Goal: Transaction & Acquisition: Subscribe to service/newsletter

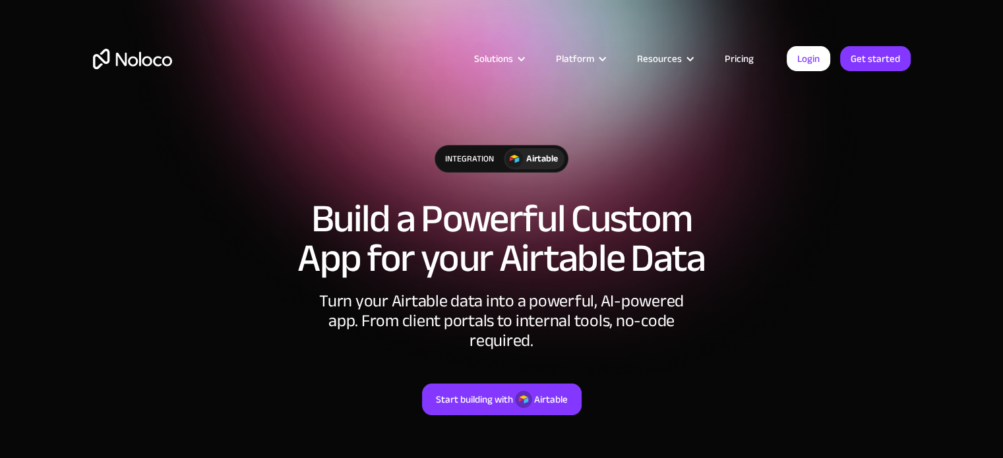
click at [744, 60] on link "Pricing" at bounding box center [739, 58] width 62 height 17
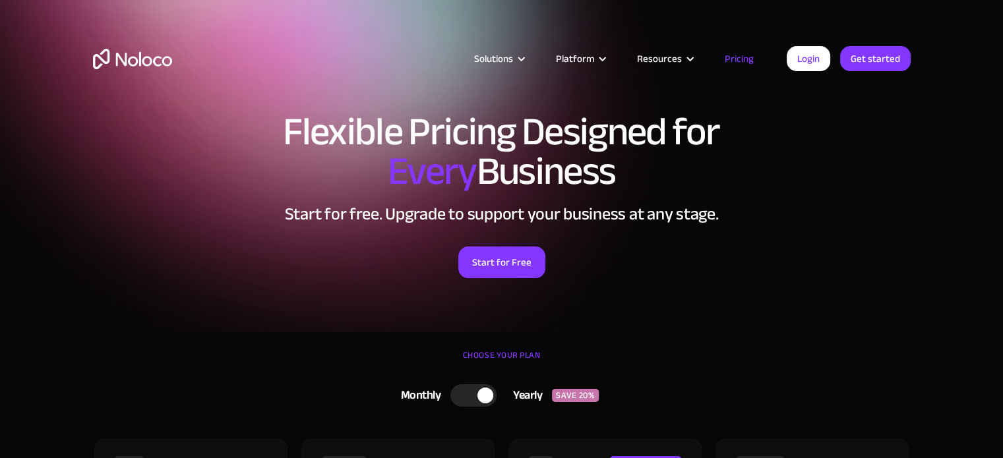
click at [744, 60] on link "Pricing" at bounding box center [739, 58] width 62 height 17
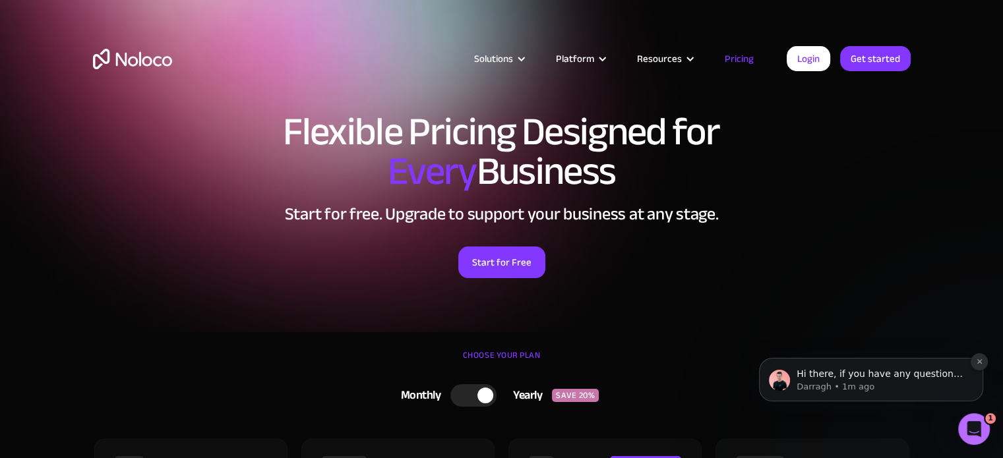
click at [979, 363] on icon "Dismiss notification" at bounding box center [979, 361] width 7 height 7
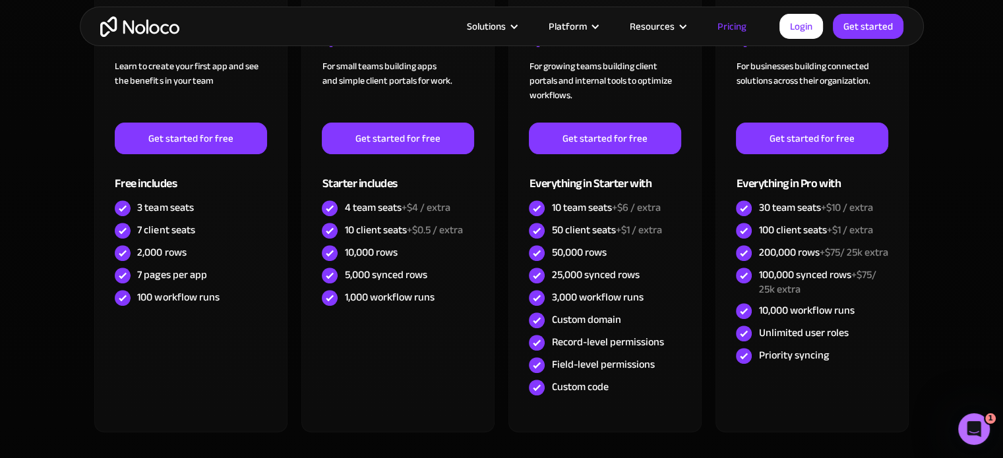
scroll to position [443, 0]
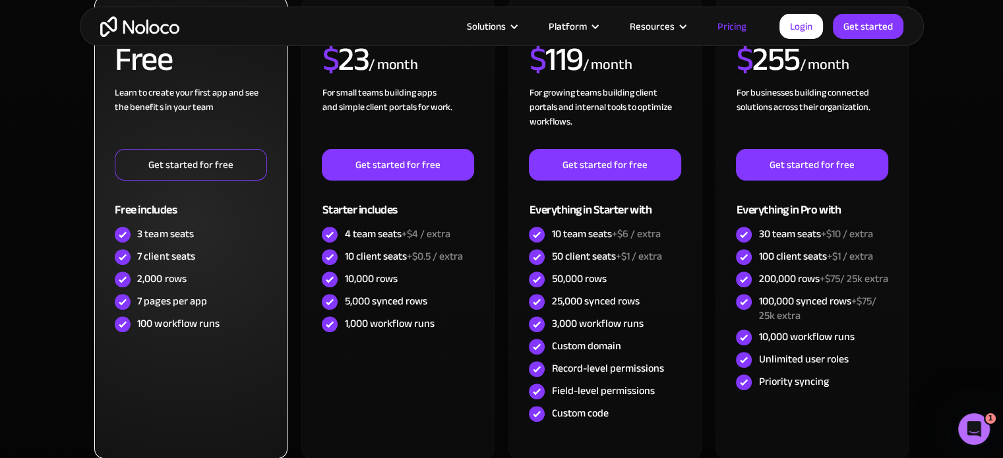
click at [206, 168] on link "Get started for free" at bounding box center [191, 165] width 152 height 32
